Goal: Task Accomplishment & Management: Manage account settings

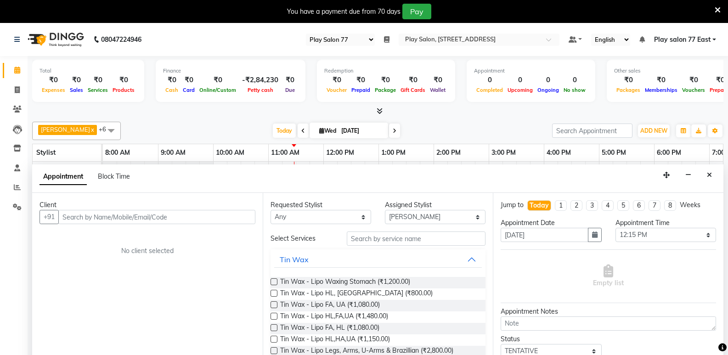
select select "95"
click at [709, 172] on icon "Close" at bounding box center [709, 175] width 5 height 6
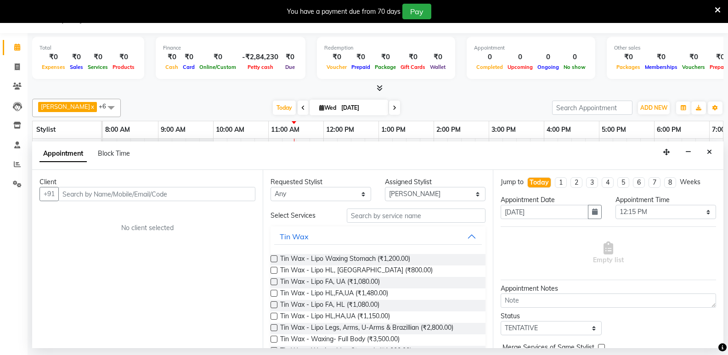
scroll to position [23, 0]
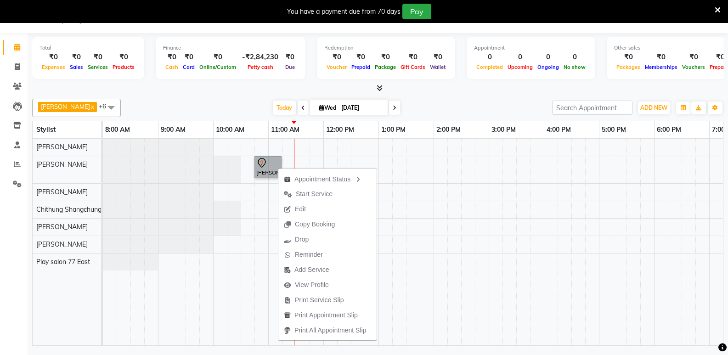
click at [452, 170] on div "[PERSON_NAME], TK01, 10:45 AM-11:15 AM, Hair Styling - Blowdry + shampoo + cond…" at bounding box center [461, 242] width 717 height 207
select select "84936"
select select "tentative"
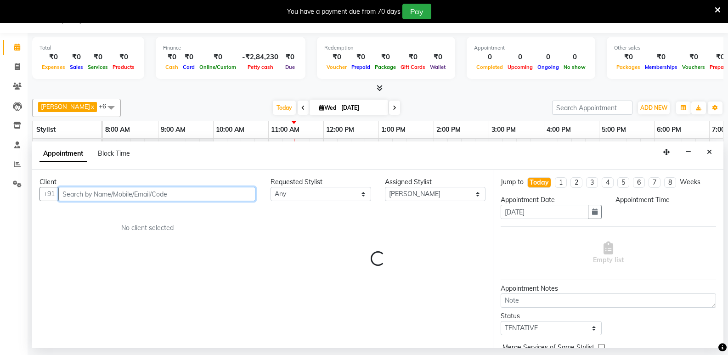
select select "855"
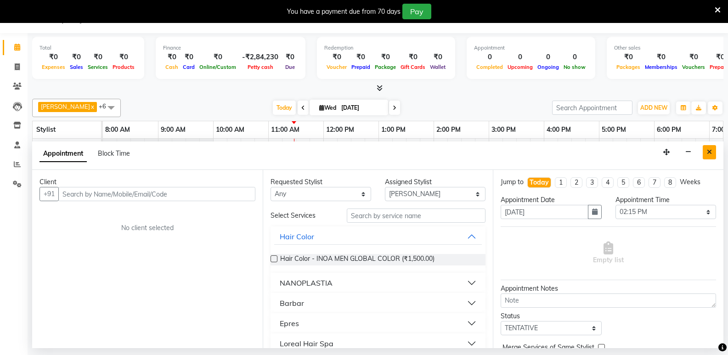
click at [710, 150] on icon "Close" at bounding box center [709, 152] width 5 height 6
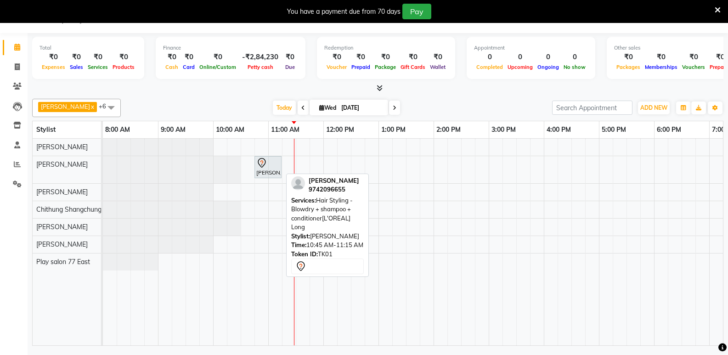
click at [265, 170] on div "[PERSON_NAME], TK01, 10:45 AM-11:15 AM, Hair Styling - Blowdry + shampoo + cond…" at bounding box center [268, 167] width 25 height 19
select select "7"
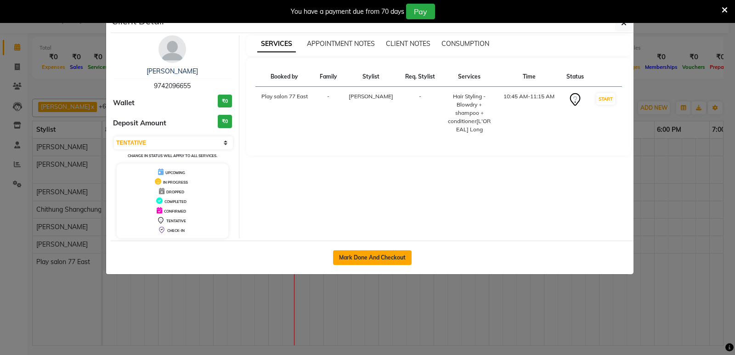
click at [363, 256] on button "Mark Done And Checkout" at bounding box center [372, 257] width 79 height 15
select select "8547"
select select "service"
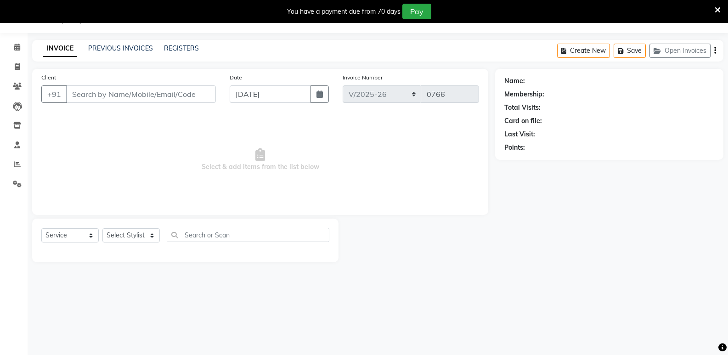
type input "9742096655"
select select "84936"
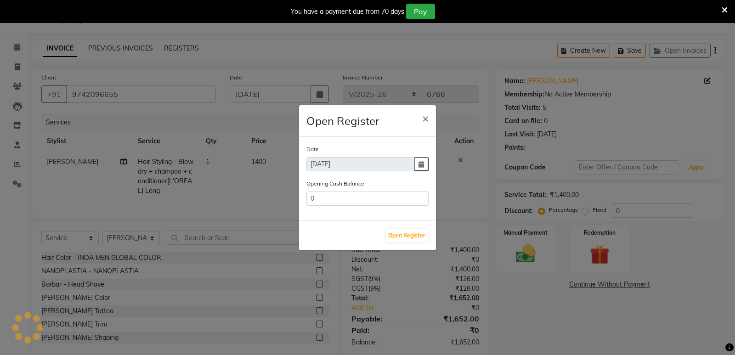
type input "92338"
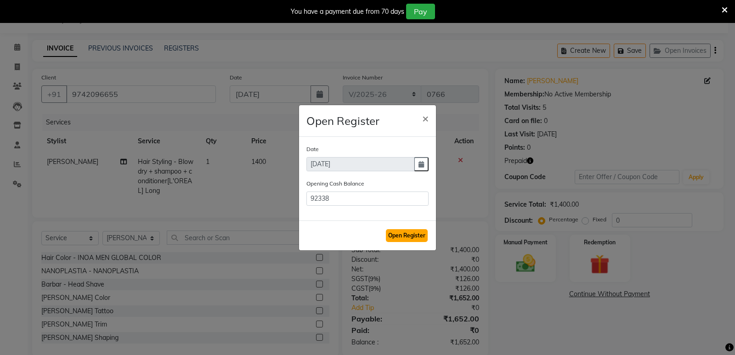
click at [399, 234] on button "Open Register" at bounding box center [407, 235] width 42 height 13
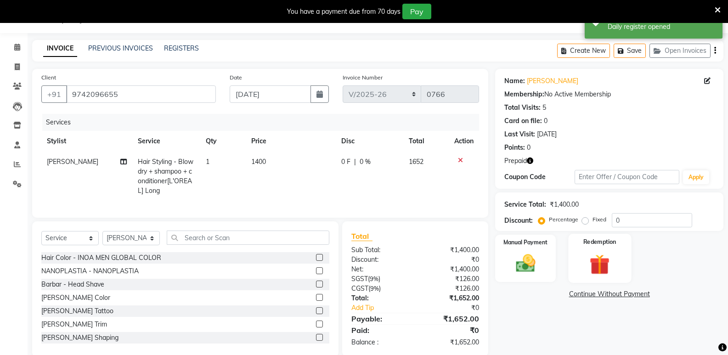
click at [601, 256] on img at bounding box center [600, 264] width 33 height 25
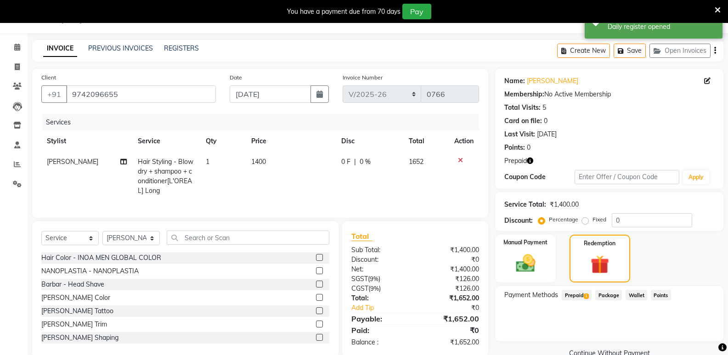
click at [570, 294] on span "Prepaid 1" at bounding box center [577, 295] width 30 height 11
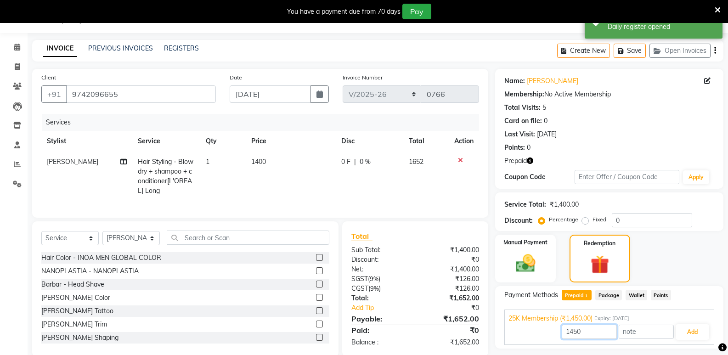
click at [585, 330] on input "1450" at bounding box center [589, 332] width 55 height 14
type input "1"
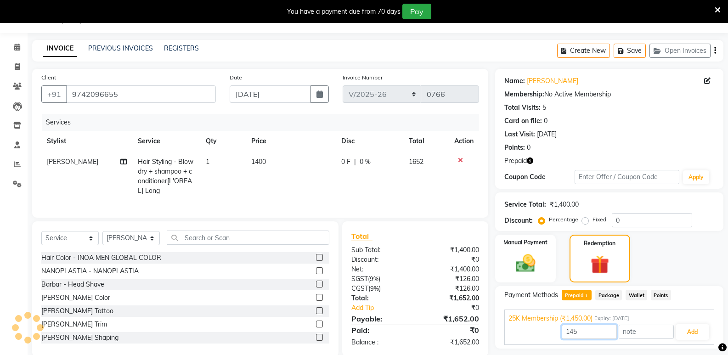
type input "1450"
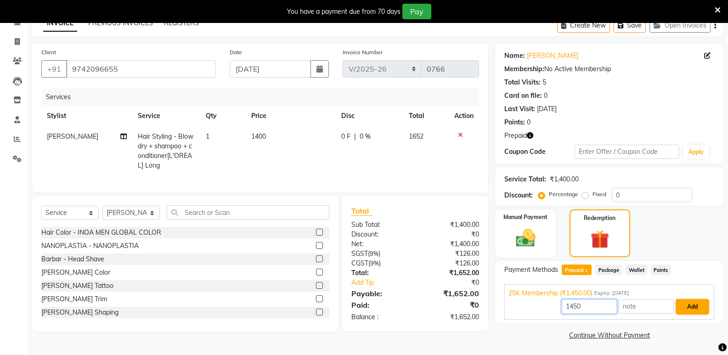
scroll to position [49, 0]
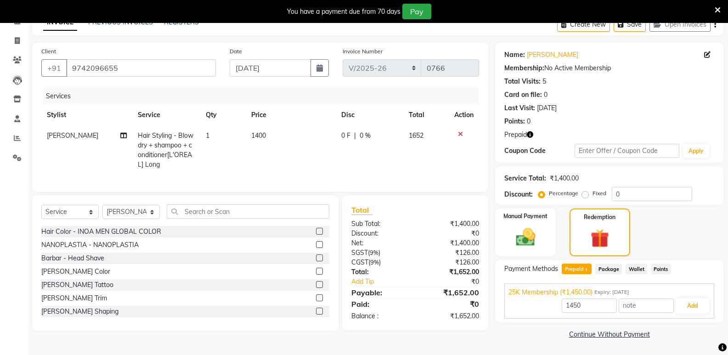
click at [266, 135] on span "1400" at bounding box center [258, 135] width 15 height 8
select select "84936"
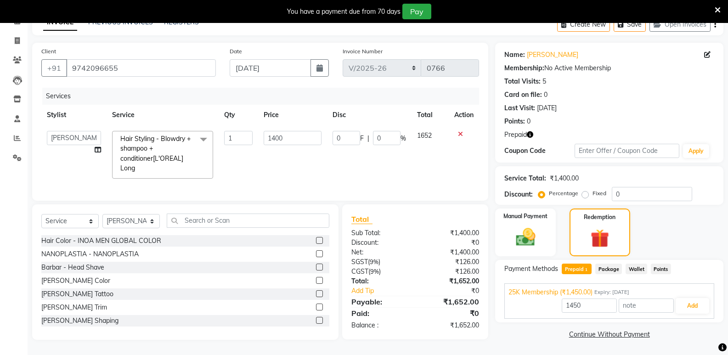
click at [266, 135] on input "1400" at bounding box center [292, 138] width 57 height 14
click at [290, 138] on input "1400" at bounding box center [292, 138] width 57 height 14
type input "1"
type input "1500"
click at [691, 307] on button "Add" at bounding box center [693, 306] width 34 height 16
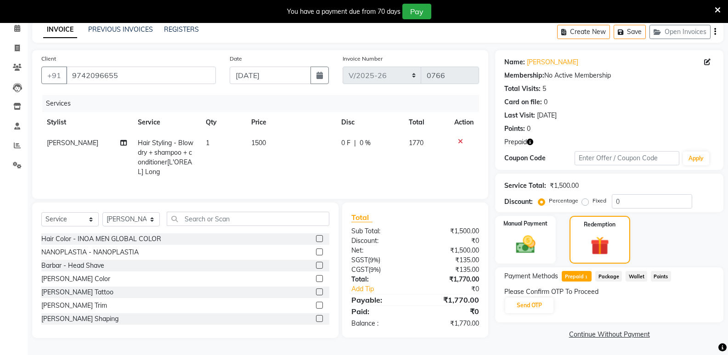
scroll to position [45, 0]
click at [537, 302] on button "Send OTP" at bounding box center [529, 306] width 48 height 16
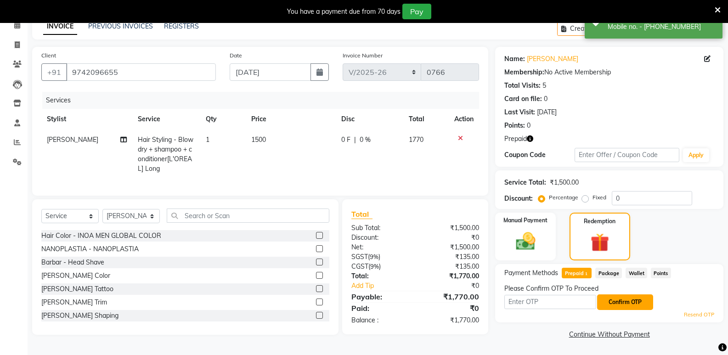
click at [625, 301] on button "Confirm OTP" at bounding box center [625, 303] width 56 height 16
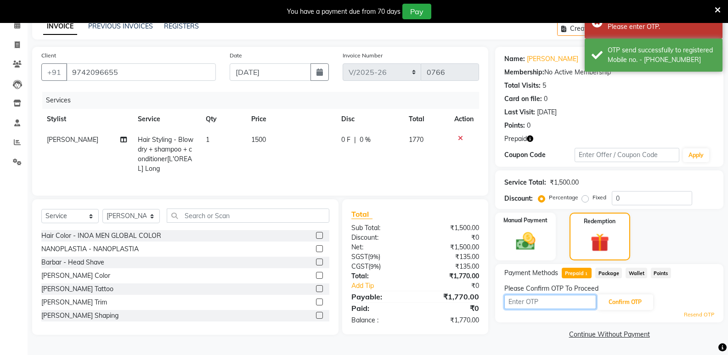
click at [525, 303] on input "text" at bounding box center [551, 302] width 92 height 14
click at [627, 301] on button "Confirm OTP" at bounding box center [625, 303] width 56 height 16
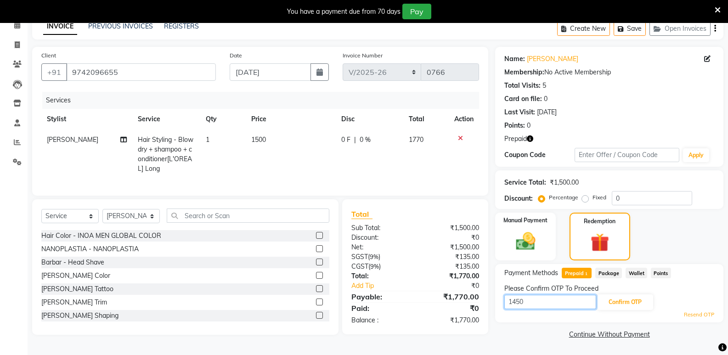
click at [534, 303] on input "1450" at bounding box center [551, 302] width 92 height 14
type input "1"
type input "5843"
click at [629, 301] on button "Confirm OTP" at bounding box center [625, 303] width 56 height 16
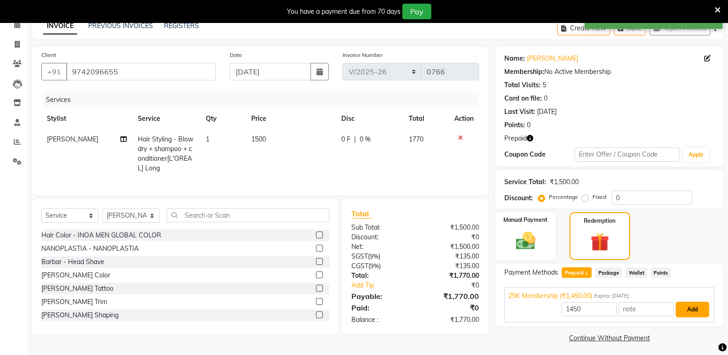
click at [688, 310] on button "Add" at bounding box center [693, 310] width 34 height 16
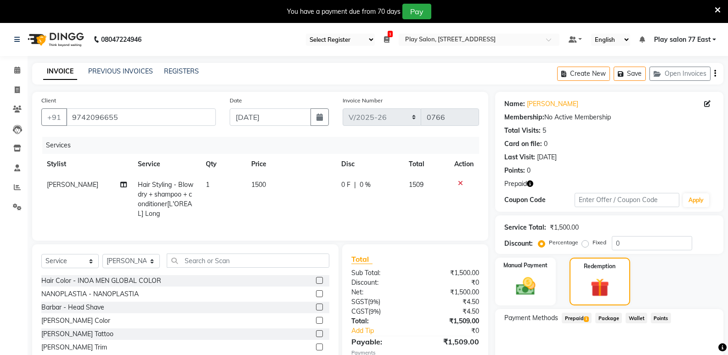
scroll to position [92, 0]
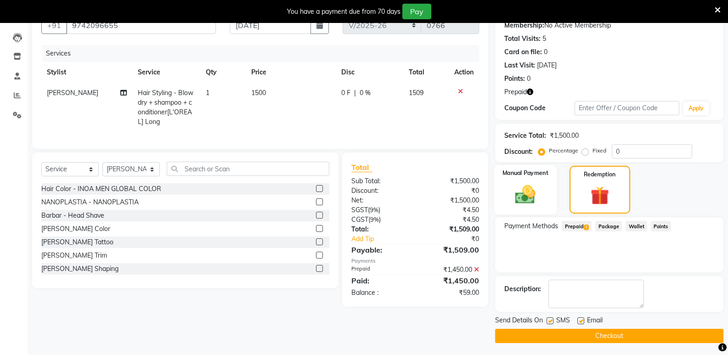
click at [525, 193] on img at bounding box center [525, 194] width 33 height 23
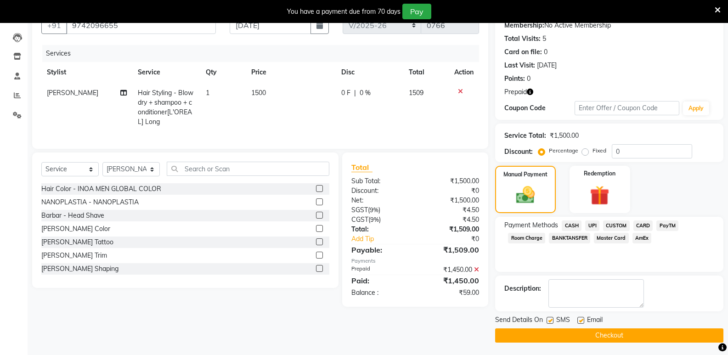
scroll to position [93, 0]
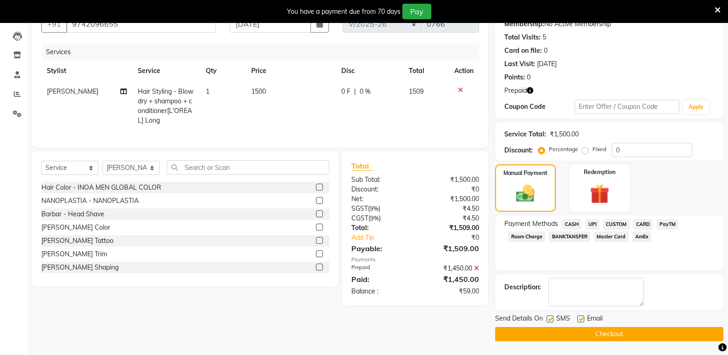
click at [593, 226] on span "UPI" at bounding box center [592, 224] width 14 height 11
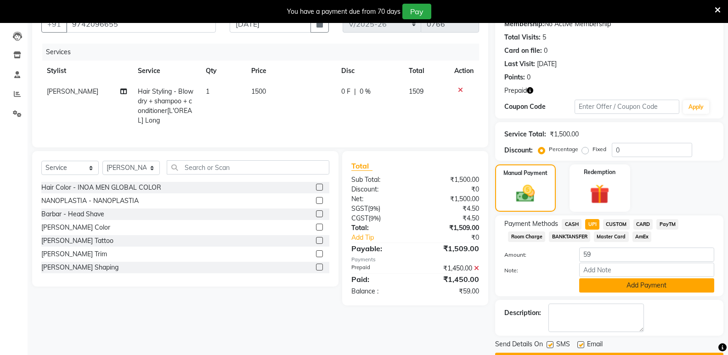
click at [647, 283] on button "Add Payment" at bounding box center [646, 285] width 135 height 14
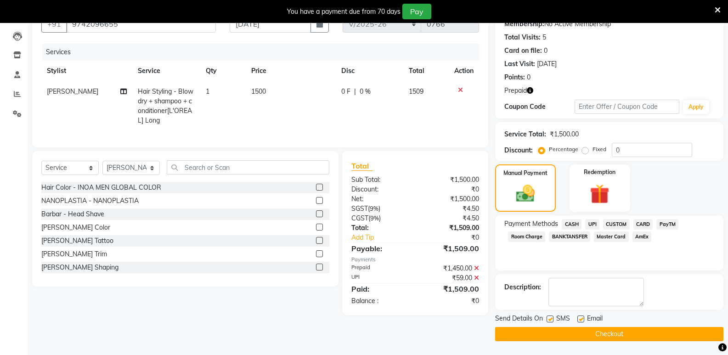
click at [603, 335] on button "Checkout" at bounding box center [609, 334] width 228 height 14
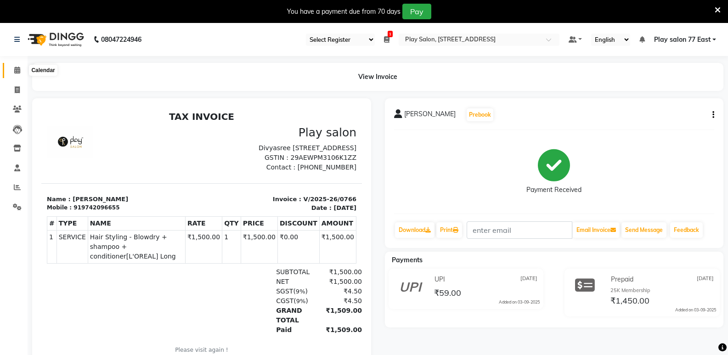
click at [17, 74] on span at bounding box center [17, 70] width 16 height 11
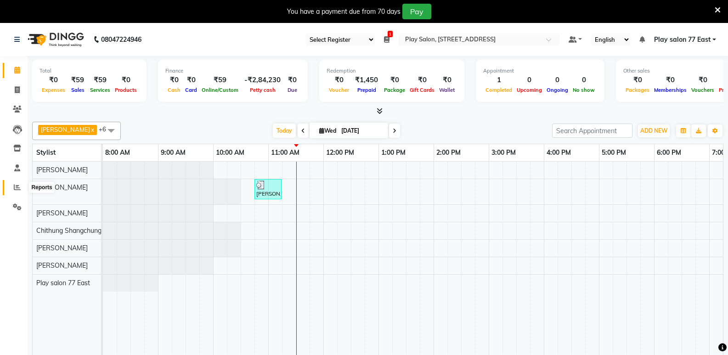
click at [16, 187] on icon at bounding box center [17, 187] width 7 height 7
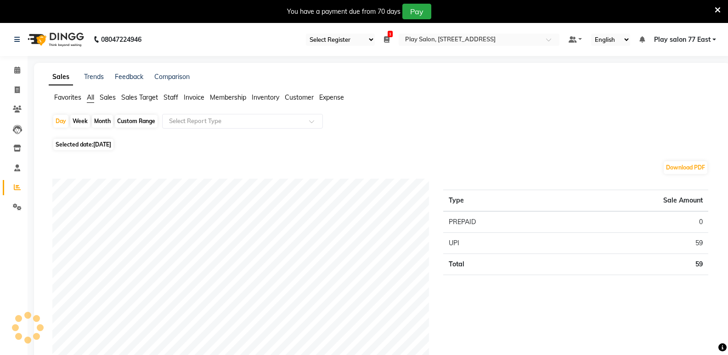
click at [99, 118] on div "Month" at bounding box center [102, 121] width 21 height 13
select select "9"
select select "2025"
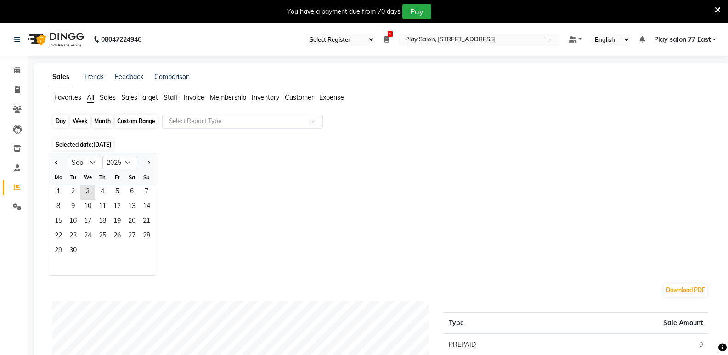
click at [103, 119] on div "Month" at bounding box center [102, 121] width 21 height 13
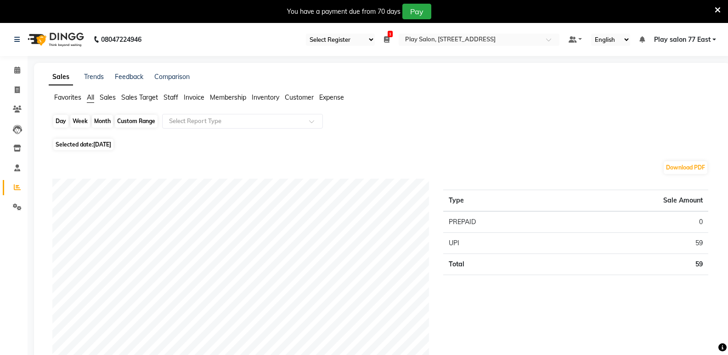
click at [106, 121] on div "Month" at bounding box center [102, 121] width 21 height 13
select select "9"
select select "2025"
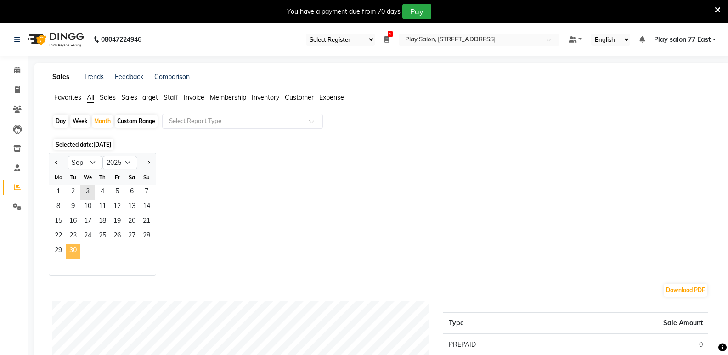
click at [73, 250] on span "30" at bounding box center [73, 251] width 15 height 15
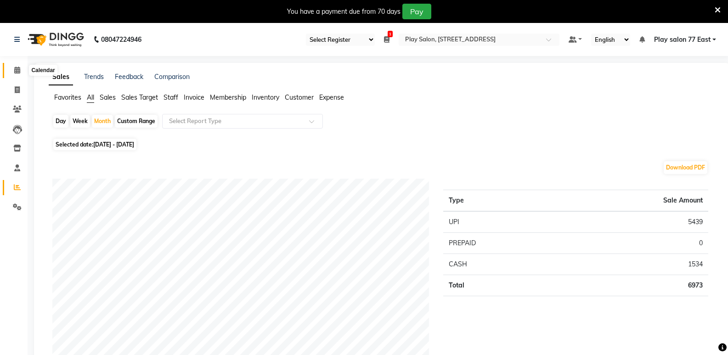
click at [17, 69] on icon at bounding box center [17, 70] width 6 height 7
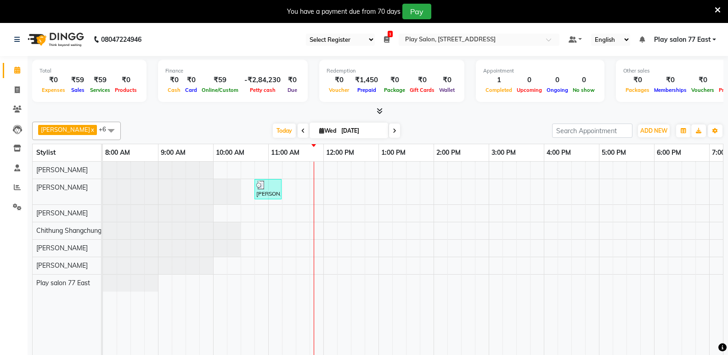
click at [301, 132] on icon at bounding box center [303, 131] width 4 height 6
type input "02-09-2025"
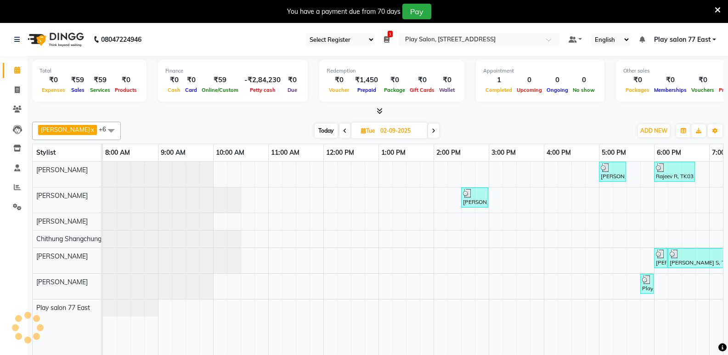
scroll to position [0, 97]
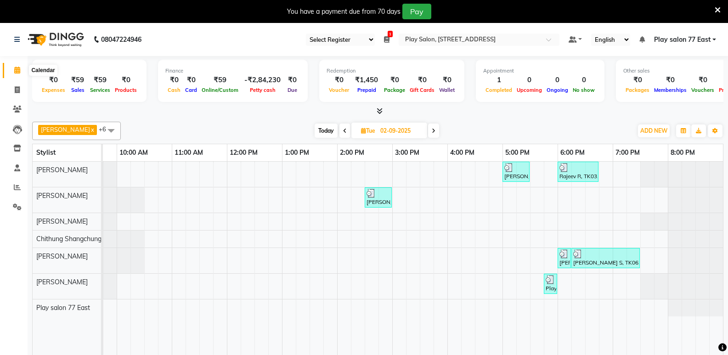
click at [17, 70] on icon at bounding box center [17, 70] width 6 height 7
click at [16, 187] on icon at bounding box center [17, 187] width 7 height 7
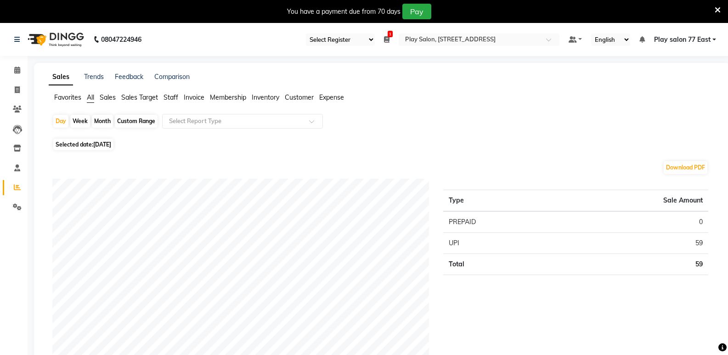
click at [101, 120] on div "Month" at bounding box center [102, 121] width 21 height 13
select select "9"
select select "2025"
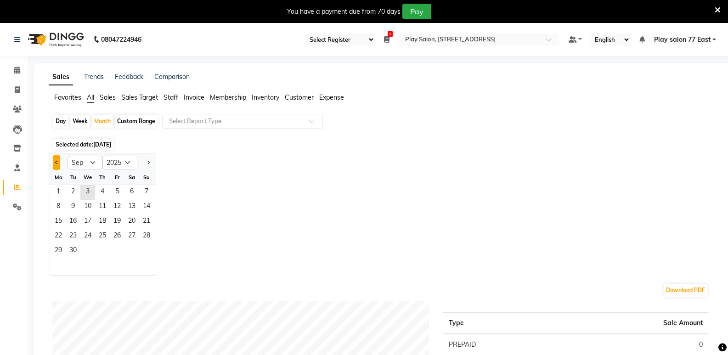
click at [57, 161] on span "Previous month" at bounding box center [56, 161] width 3 height 3
select select "8"
click at [145, 250] on span "31" at bounding box center [146, 251] width 15 height 15
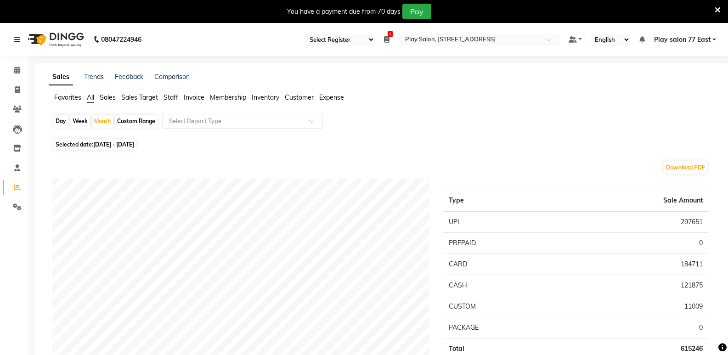
click at [174, 95] on span "Staff" at bounding box center [171, 97] width 15 height 8
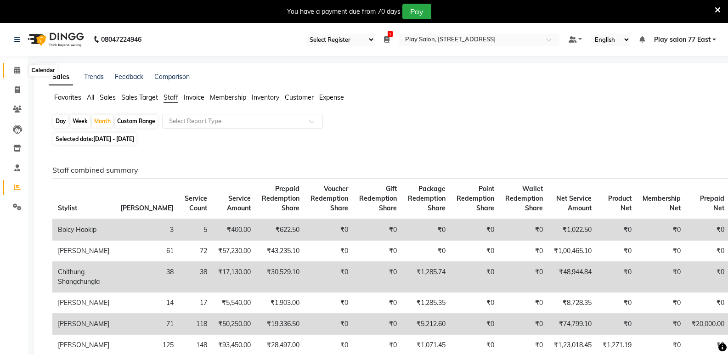
click at [16, 68] on icon at bounding box center [17, 70] width 6 height 7
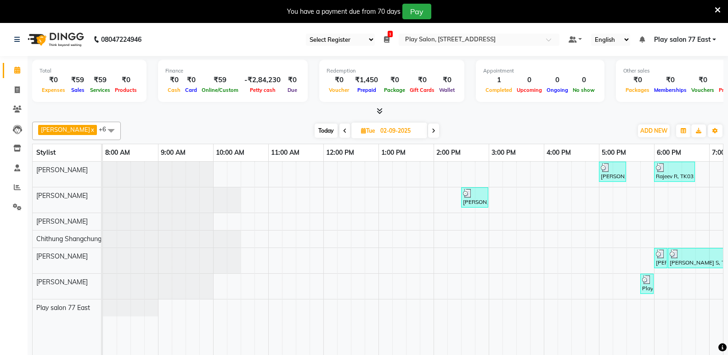
click at [323, 130] on span "Today" at bounding box center [326, 131] width 23 height 14
type input "[DATE]"
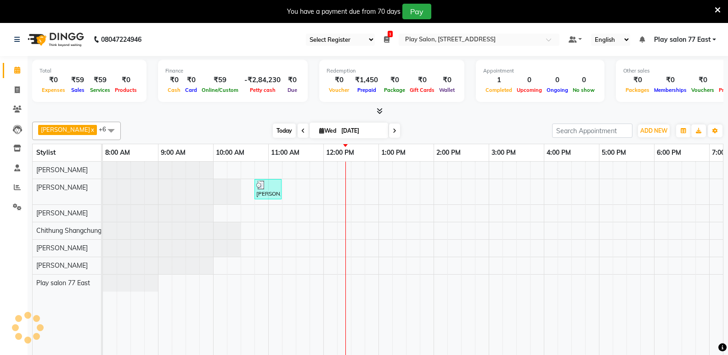
scroll to position [0, 97]
